Goal: Find specific page/section: Find specific page/section

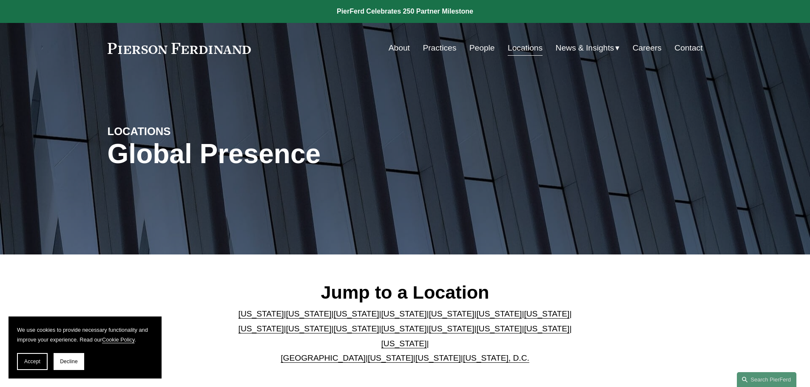
click at [520, 49] on link "Locations" at bounding box center [525, 48] width 35 height 16
click at [524, 332] on link "[US_STATE]" at bounding box center [546, 328] width 45 height 9
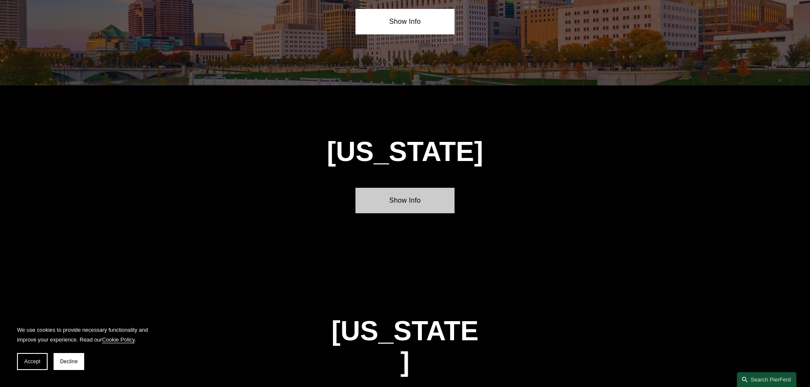
scroll to position [2715, 0]
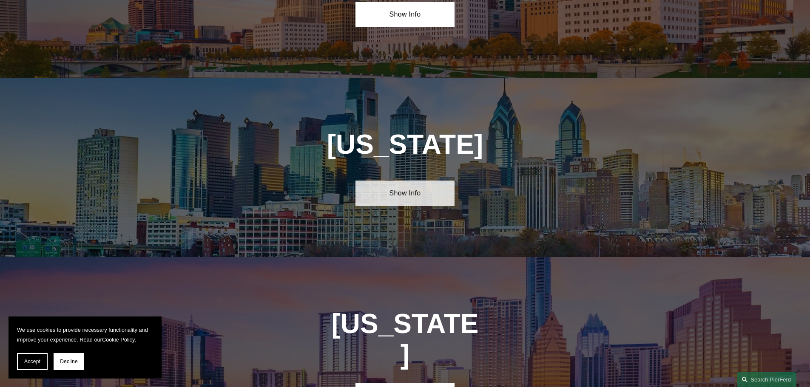
click at [388, 181] on link "Show Info" at bounding box center [404, 194] width 99 height 26
